Goal: Book appointment/travel/reservation

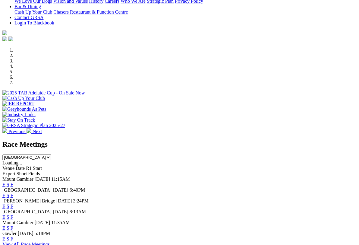
scroll to position [143, 0]
click at [5, 193] on link "E" at bounding box center [3, 195] width 3 height 5
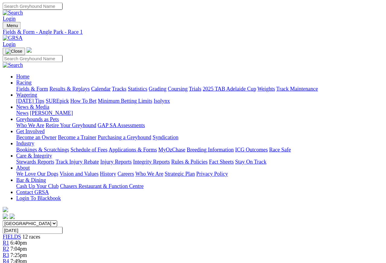
scroll to position [3, 0]
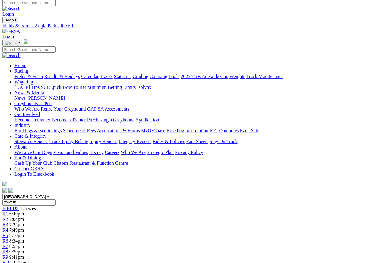
click at [8, 234] on span "R6" at bounding box center [5, 240] width 6 height 5
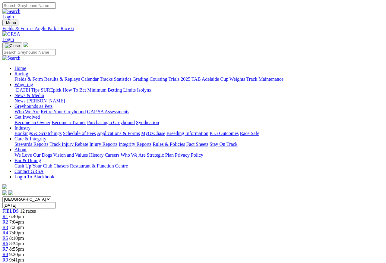
click at [131, 77] on link "Statistics" at bounding box center [122, 79] width 17 height 5
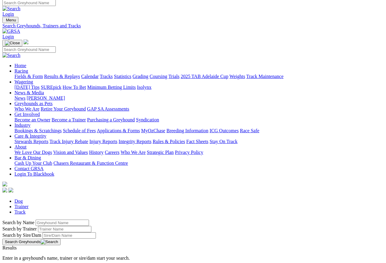
scroll to position [3, 0]
click at [113, 74] on link "Tracks" at bounding box center [106, 76] width 13 height 5
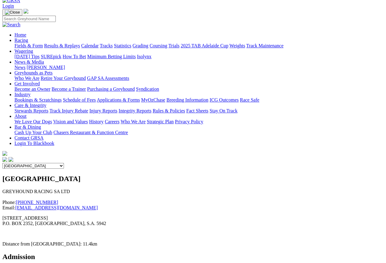
scroll to position [31, 0]
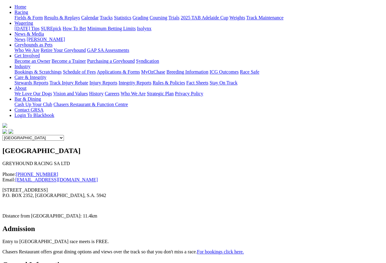
scroll to position [0, 0]
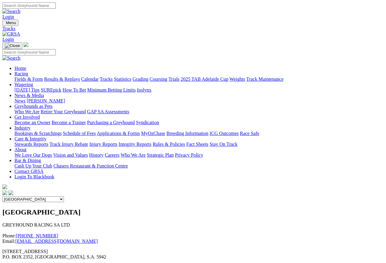
click at [41, 158] on link "Bar & Dining" at bounding box center [27, 160] width 27 height 5
click at [128, 163] on link "Chasers Restaurant & Function Centre" at bounding box center [90, 165] width 74 height 5
